Goal: Task Accomplishment & Management: Manage account settings

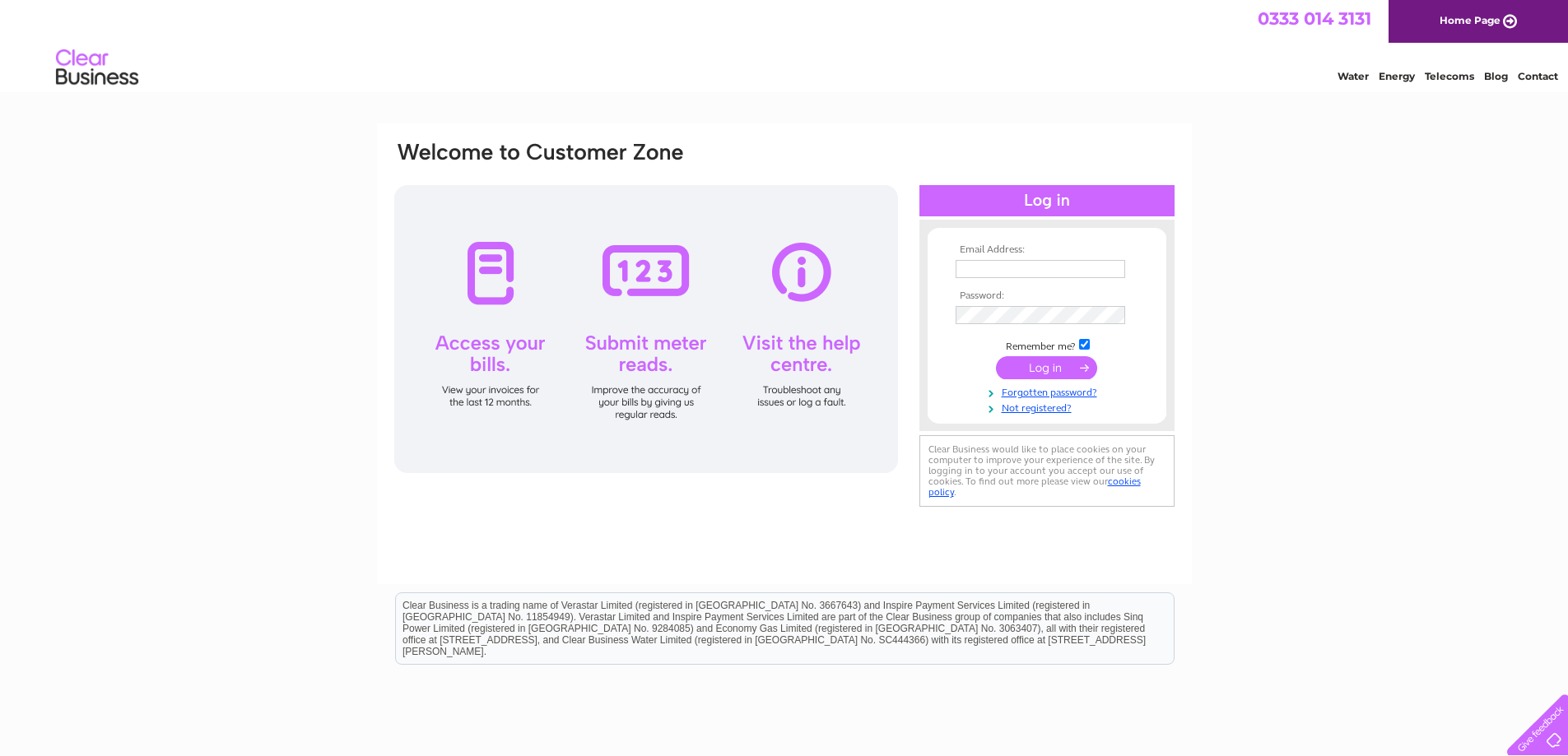
type input "rolf@ashgrovetrading.com"
click at [1045, 372] on input "submit" at bounding box center [1047, 367] width 102 height 23
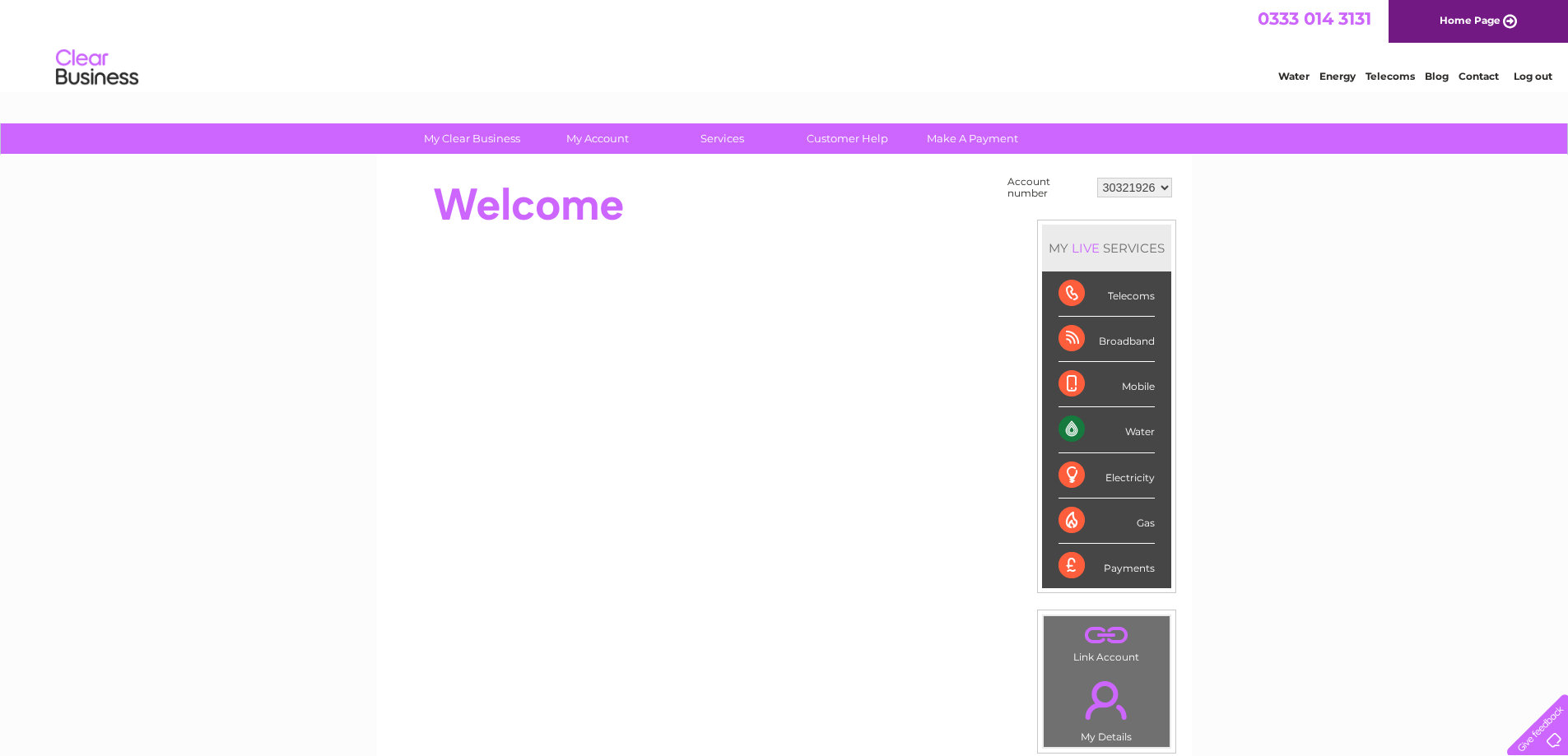
click at [1162, 186] on select "30321926" at bounding box center [1135, 188] width 75 height 20
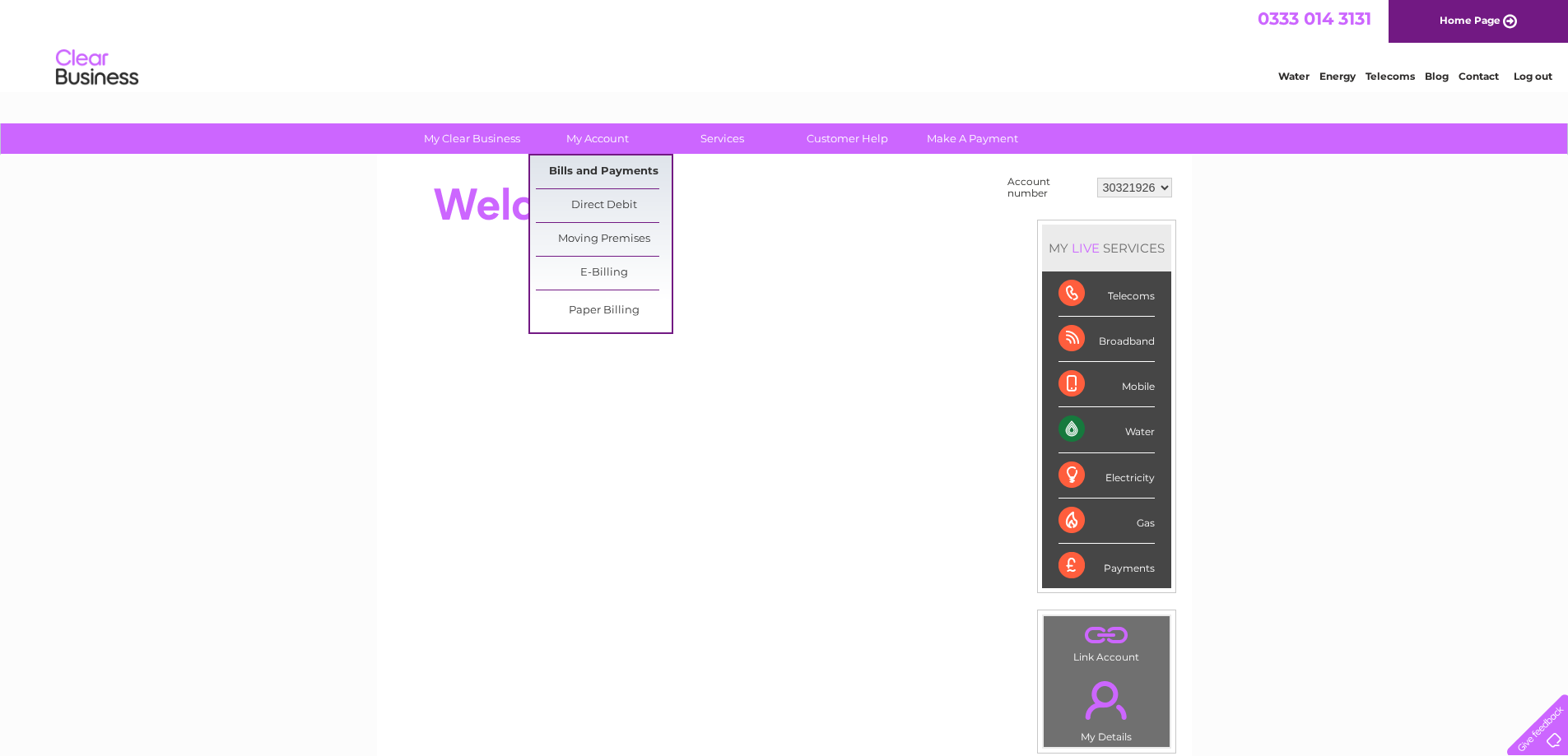
click at [594, 167] on link "Bills and Payments" at bounding box center [604, 172] width 136 height 33
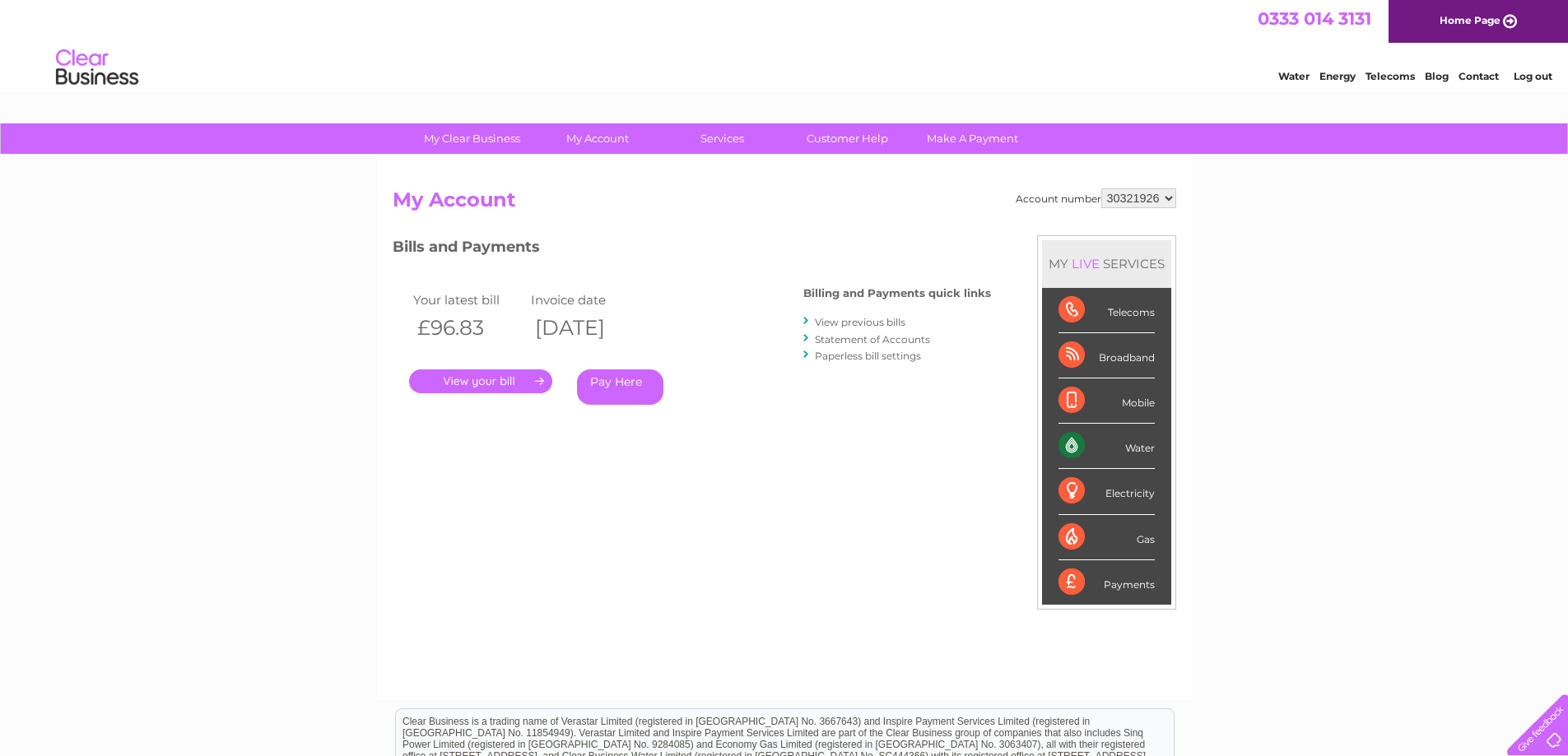
click at [482, 376] on link "." at bounding box center [480, 381] width 143 height 24
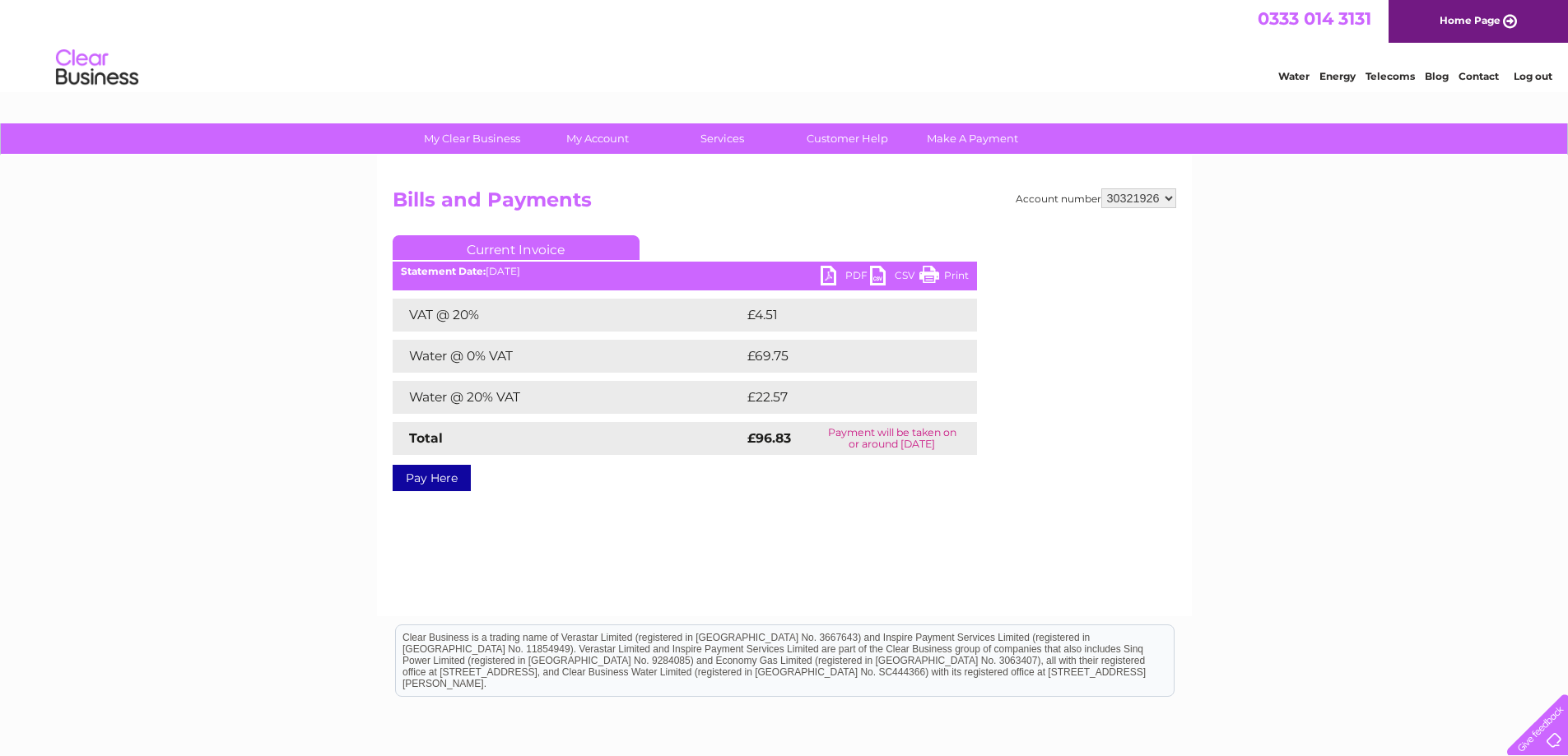
click at [834, 273] on link "PDF" at bounding box center [845, 277] width 49 height 24
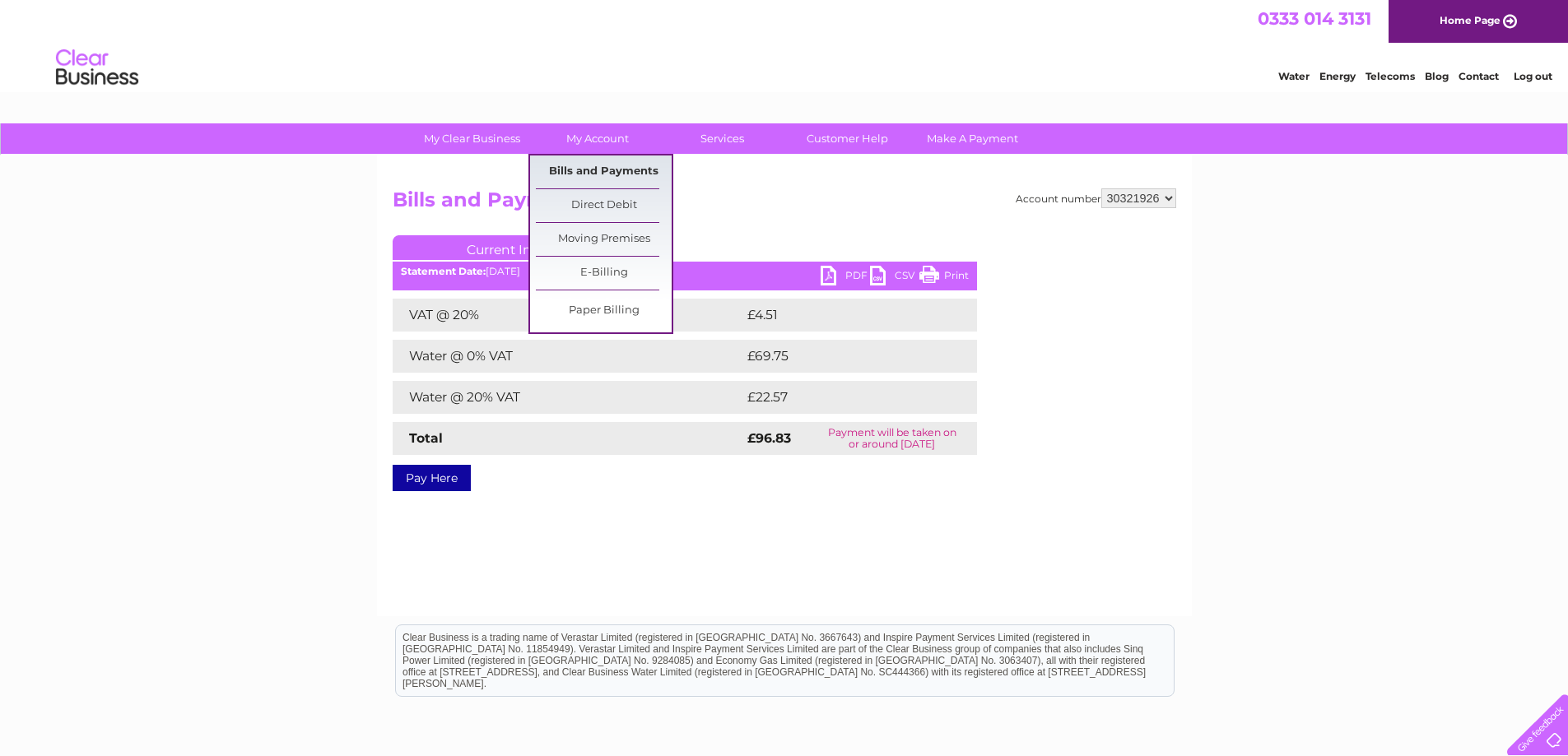
click at [608, 161] on link "Bills and Payments" at bounding box center [604, 172] width 136 height 33
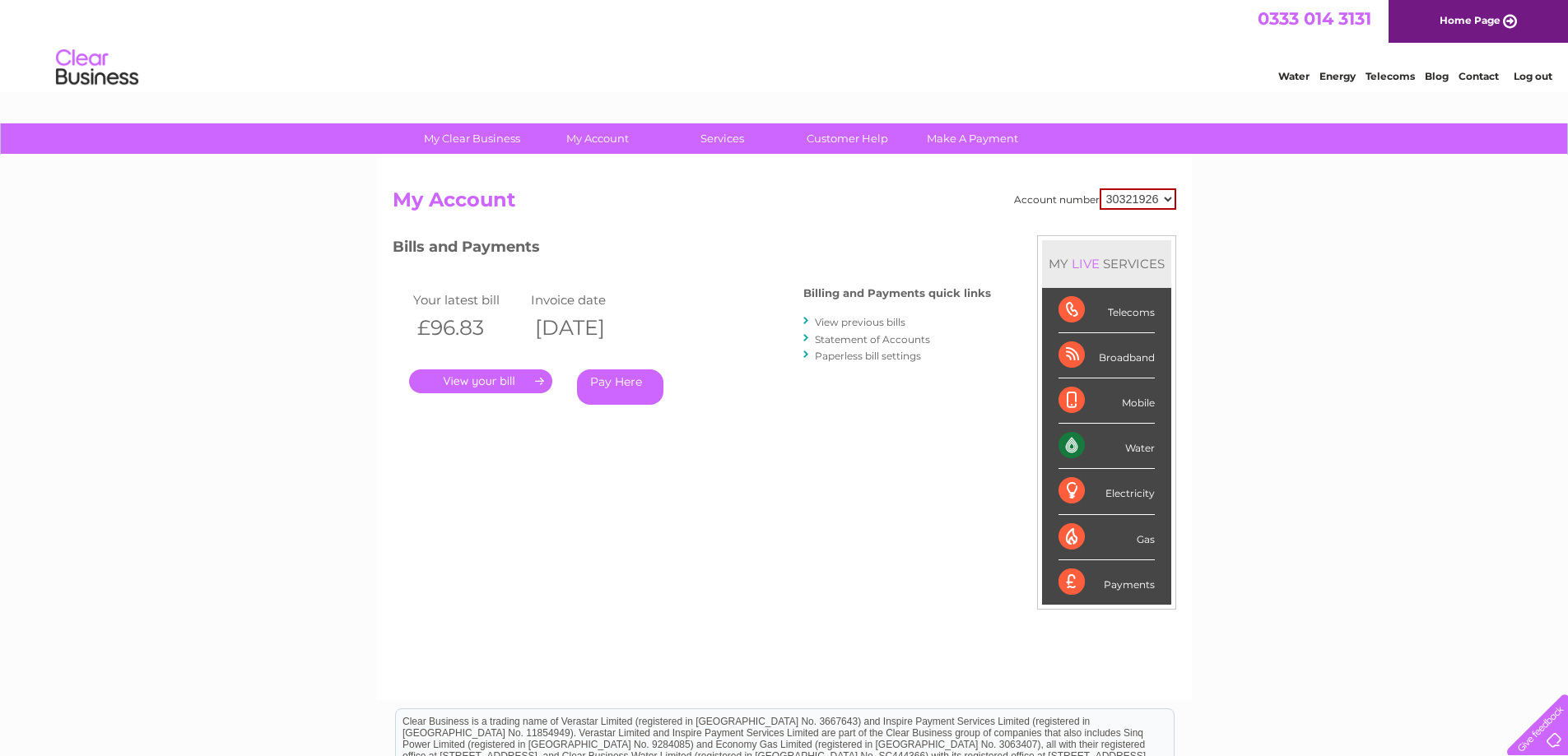
click at [865, 325] on link "View previous bills" at bounding box center [860, 322] width 91 height 13
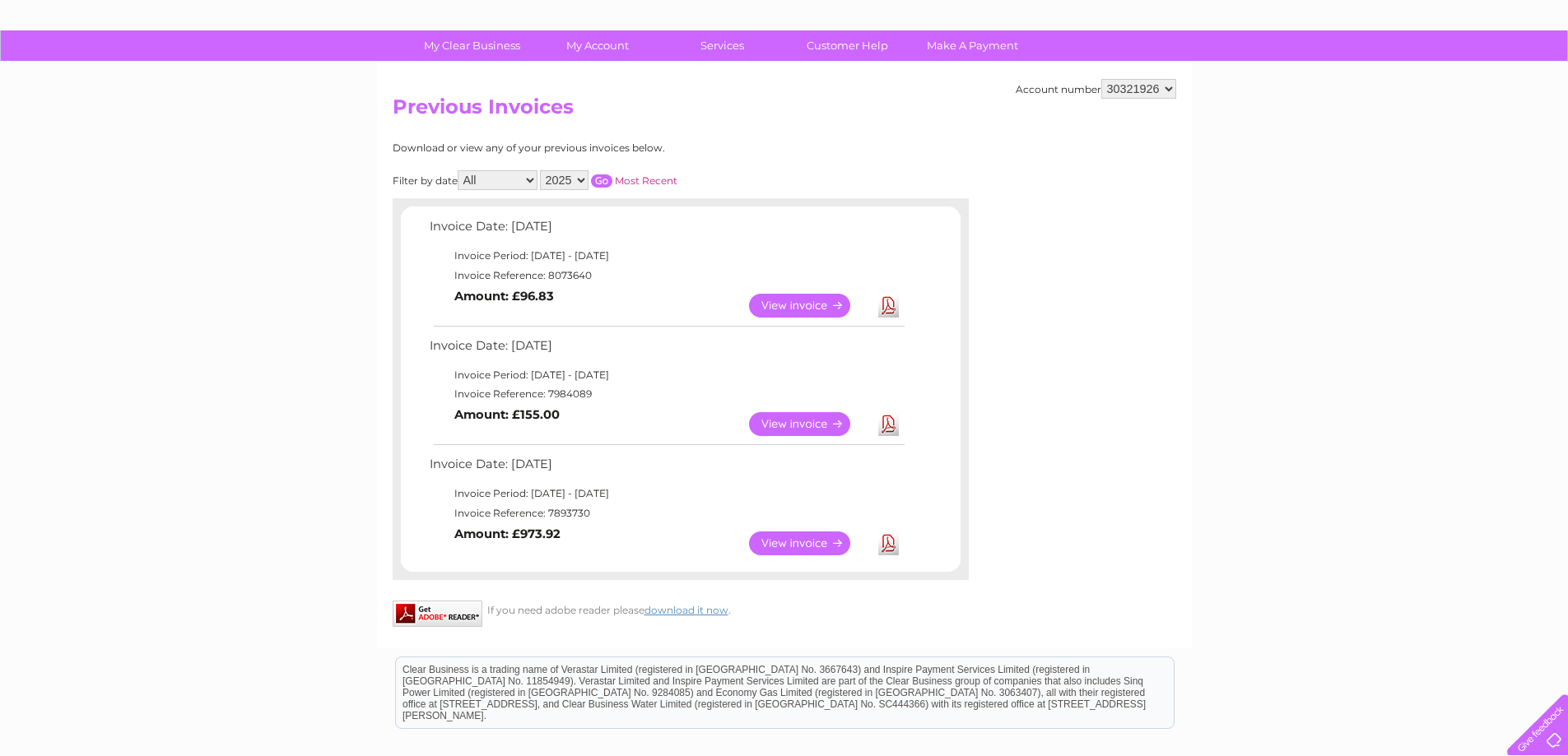
scroll to position [220, 0]
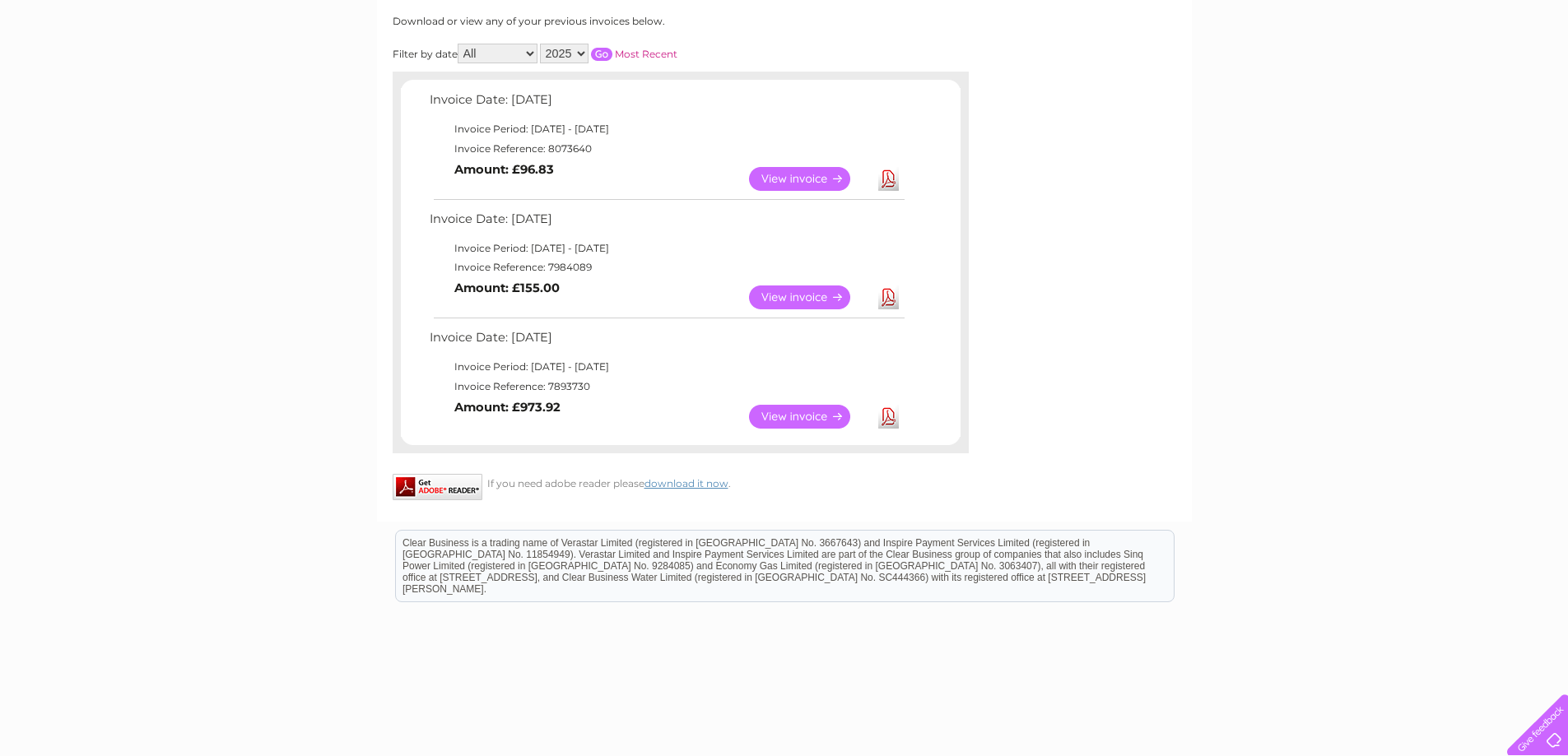
click at [786, 303] on link "View" at bounding box center [810, 297] width 121 height 24
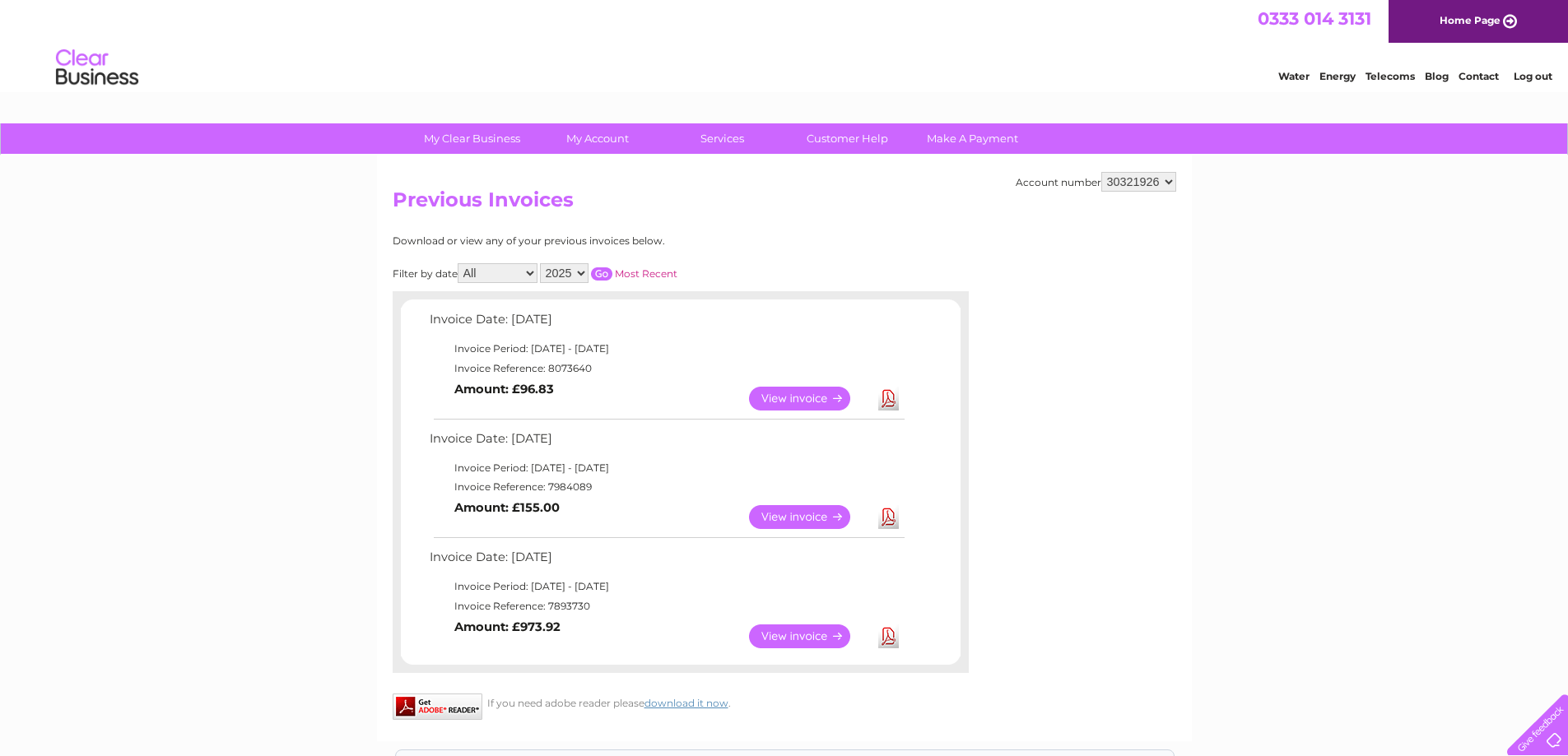
click at [789, 636] on link "View" at bounding box center [810, 637] width 121 height 24
